Goal: Find specific page/section: Find specific page/section

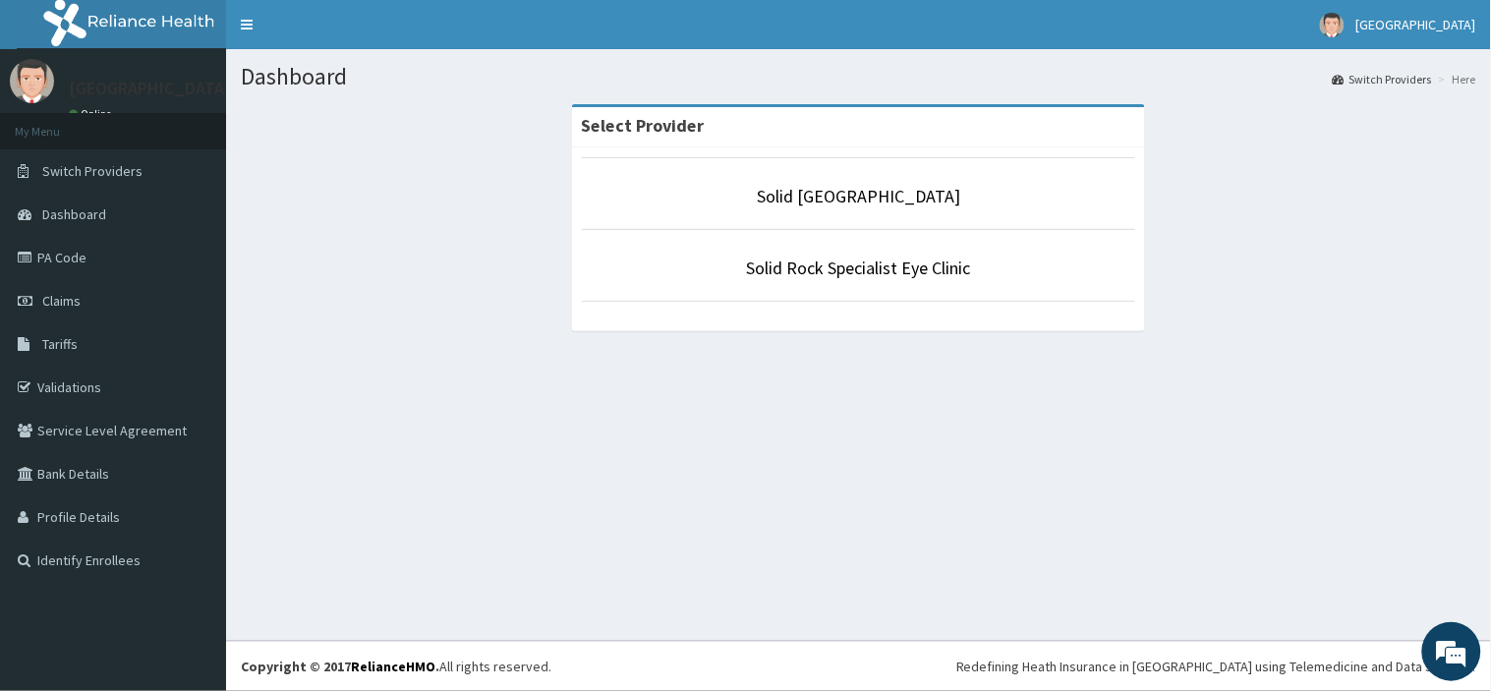
click at [758, 203] on p "Solid [GEOGRAPHIC_DATA]" at bounding box center [859, 197] width 554 height 26
click at [824, 199] on link "Solid [GEOGRAPHIC_DATA]" at bounding box center [858, 196] width 203 height 23
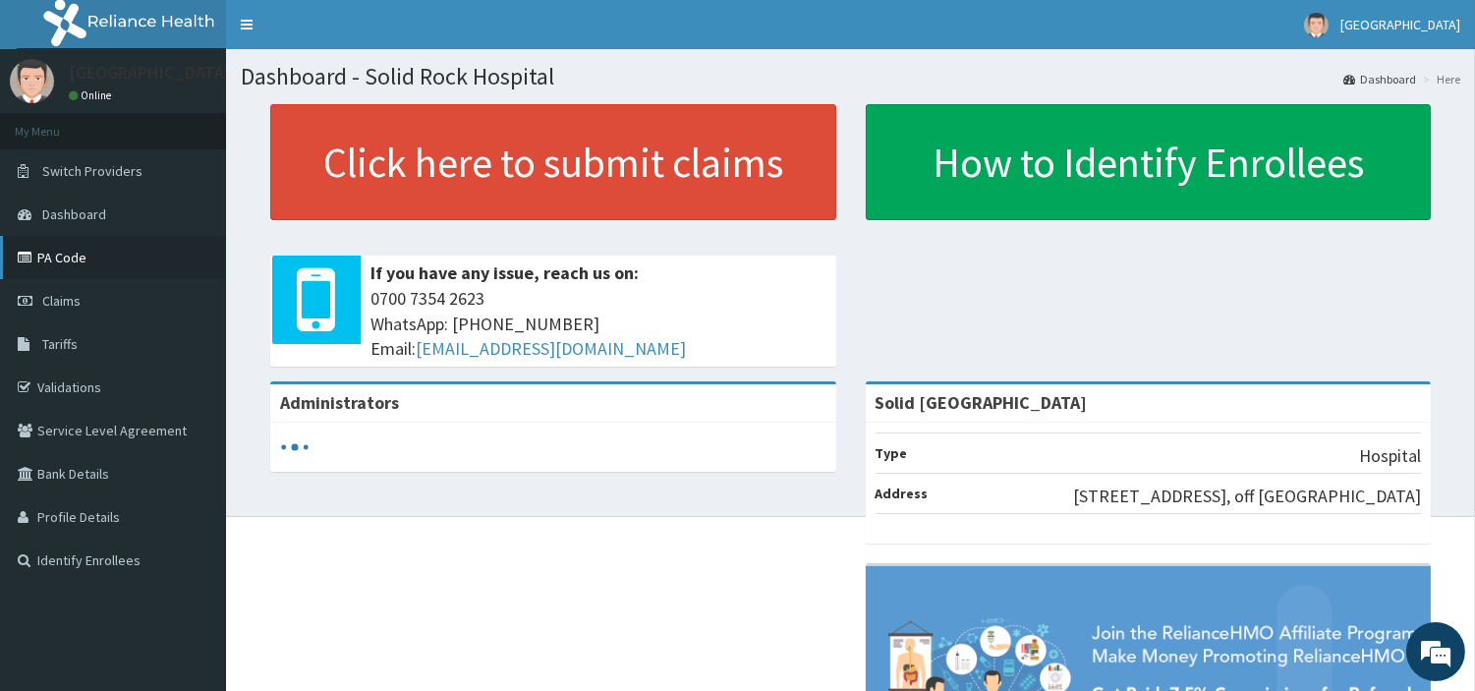
click at [60, 253] on link "PA Code" at bounding box center [113, 257] width 226 height 43
